Goal: Task Accomplishment & Management: Manage account settings

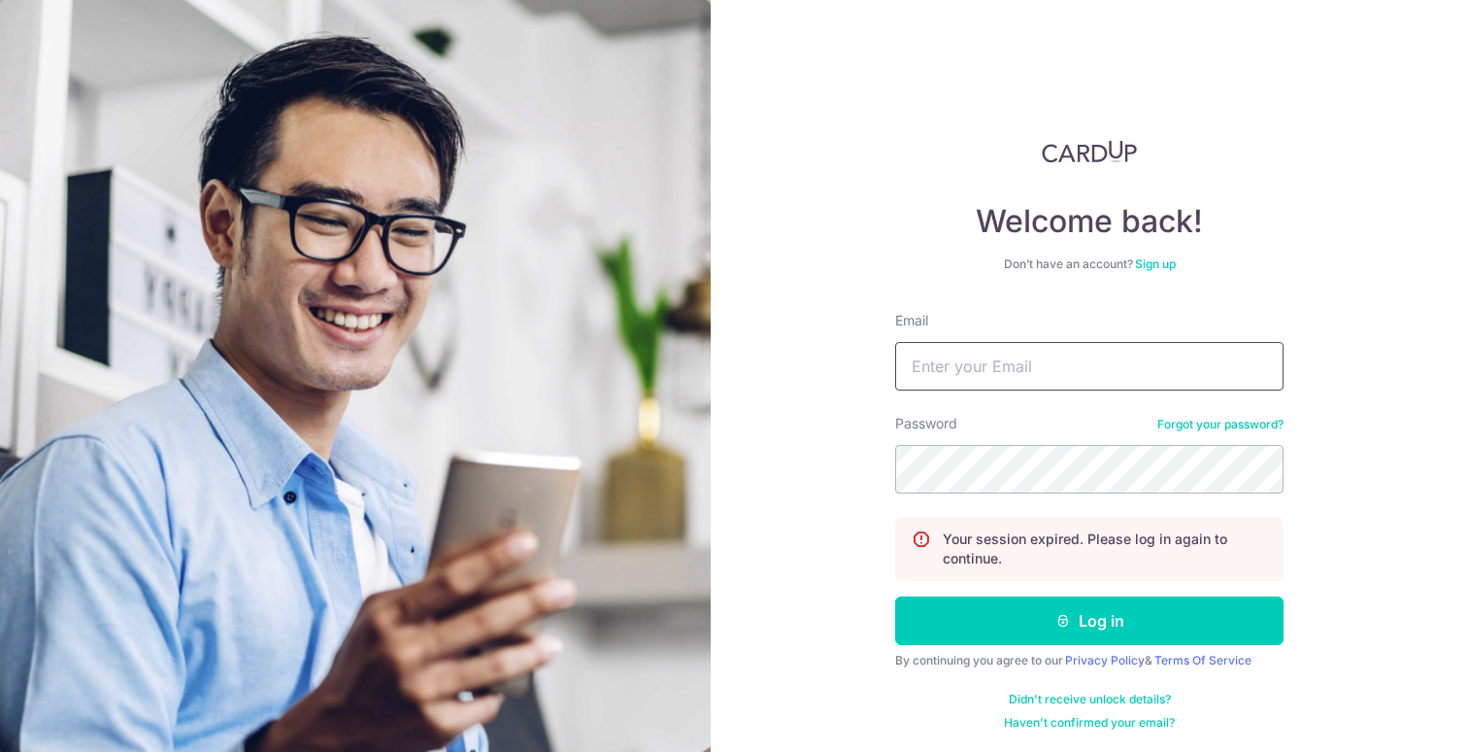
click at [964, 354] on input "Email" at bounding box center [1089, 366] width 388 height 49
type input "[DOMAIN_NAME][EMAIL_ADDRESS][DOMAIN_NAME]"
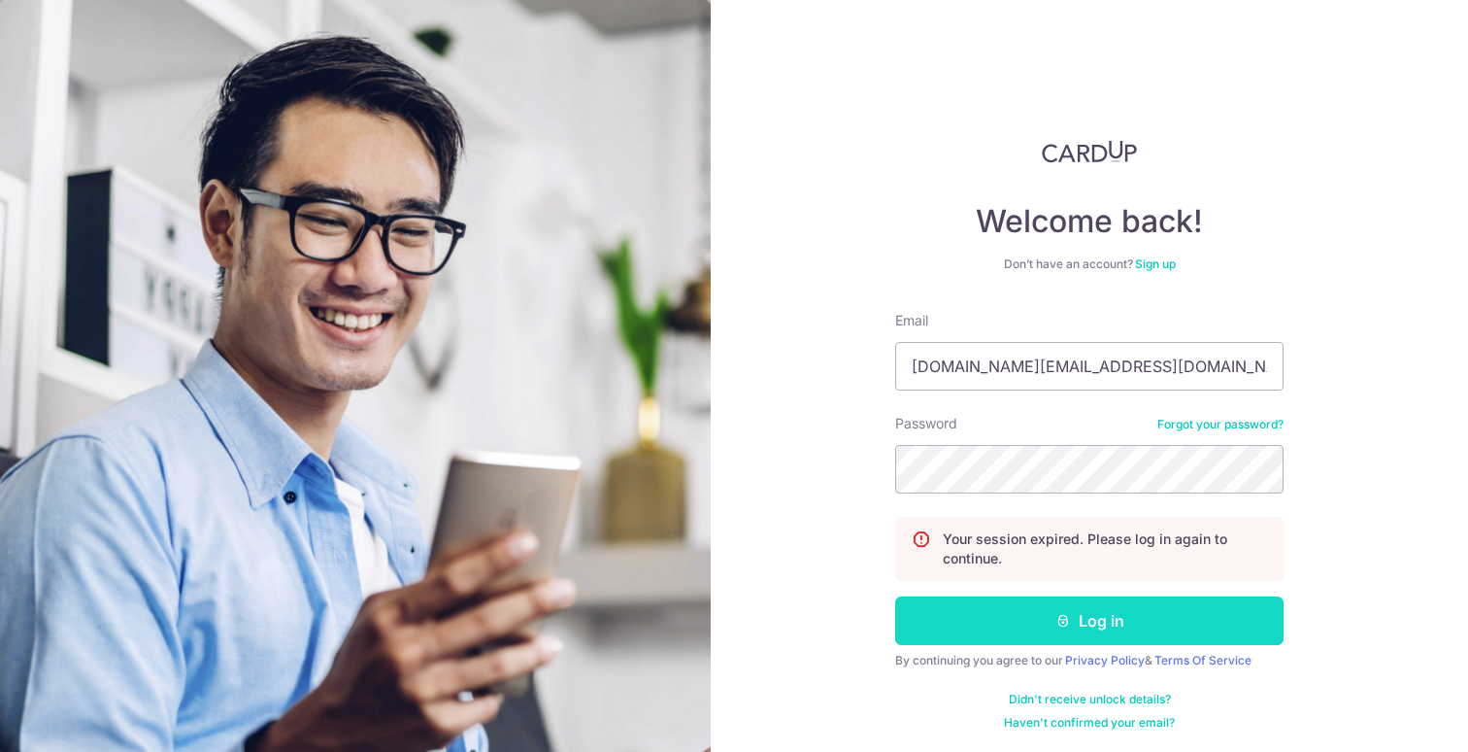
click at [1093, 639] on button "Log in" at bounding box center [1089, 620] width 388 height 49
